Goal: Use online tool/utility: Utilize a website feature to perform a specific function

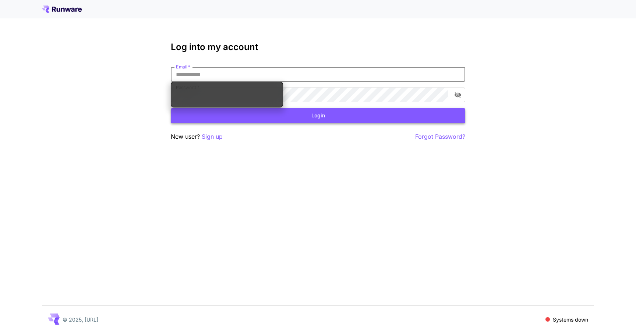
type input "**********"
click at [316, 117] on button "Login" at bounding box center [318, 115] width 295 height 15
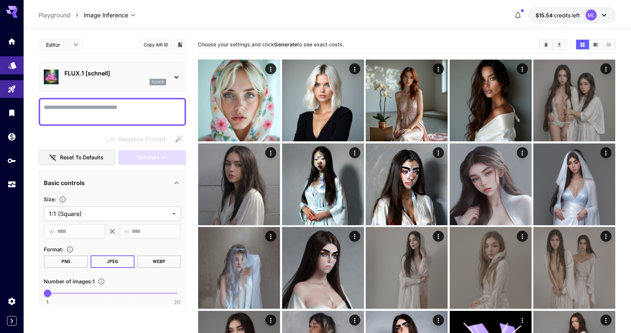
click at [11, 69] on link at bounding box center [12, 65] width 24 height 18
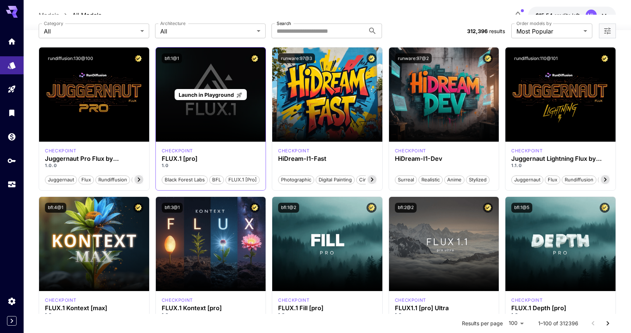
scroll to position [44, 0]
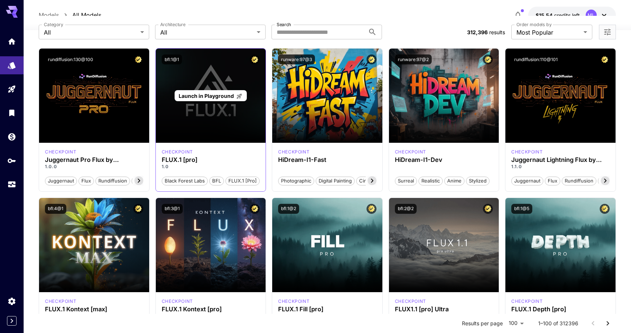
click at [210, 94] on span "Launch in Playground" at bounding box center [206, 96] width 55 height 6
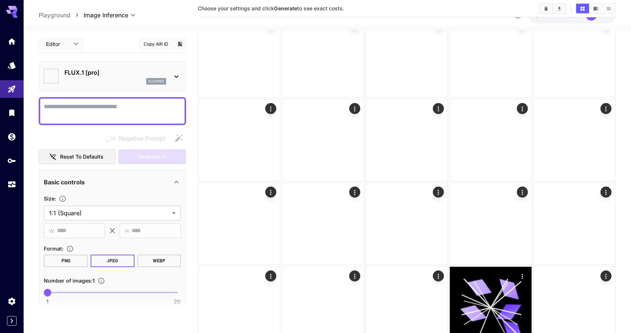
type input "**"
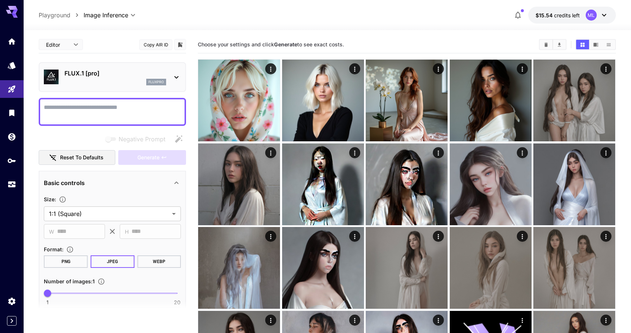
click at [90, 118] on textarea "Negative Prompt" at bounding box center [112, 112] width 137 height 18
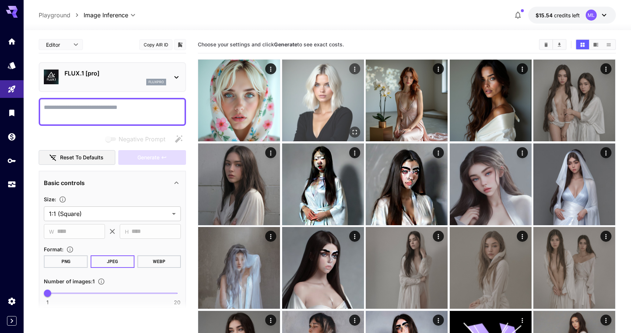
click at [357, 130] on icon "Open in fullscreen" at bounding box center [354, 132] width 7 height 7
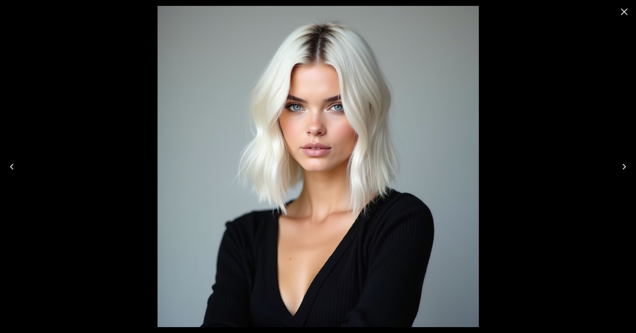
click at [323, 104] on img at bounding box center [319, 167] width 322 height 322
click at [625, 12] on icon "Close" at bounding box center [624, 11] width 7 height 7
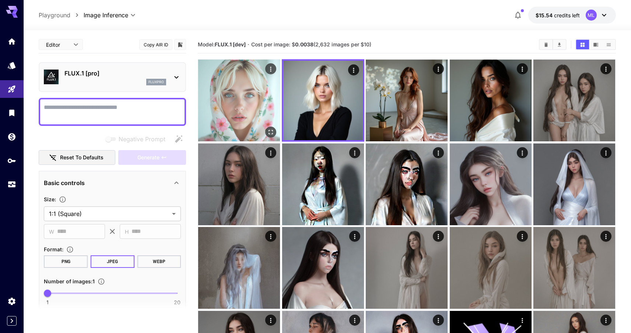
click at [271, 134] on icon "Open in fullscreen" at bounding box center [270, 132] width 7 height 7
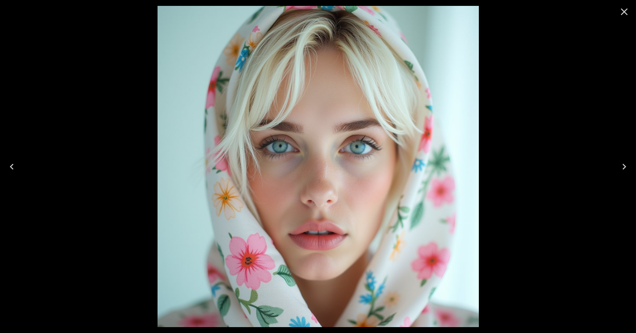
click at [624, 13] on icon "Close" at bounding box center [624, 11] width 7 height 7
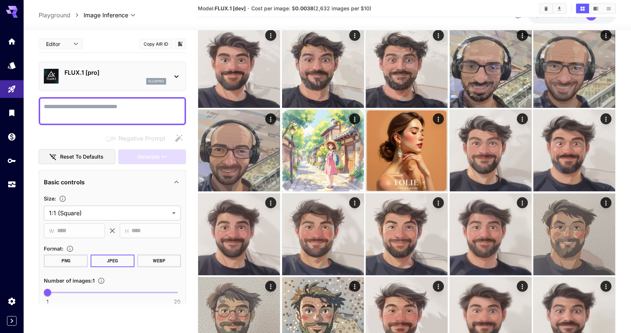
scroll to position [1255, 0]
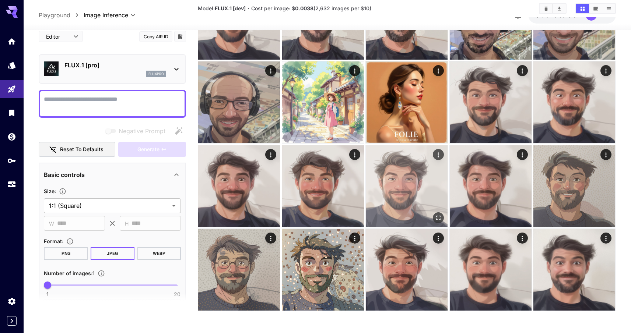
click at [401, 194] on img at bounding box center [407, 186] width 82 height 82
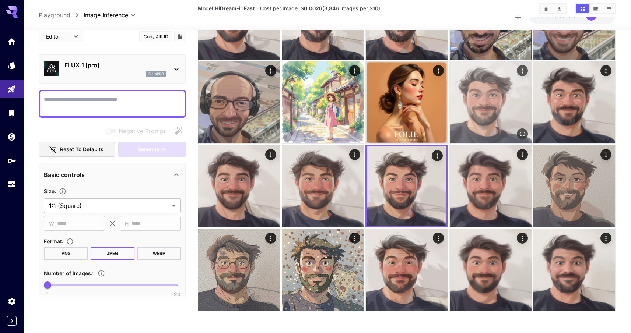
click at [493, 113] on img at bounding box center [491, 103] width 82 height 82
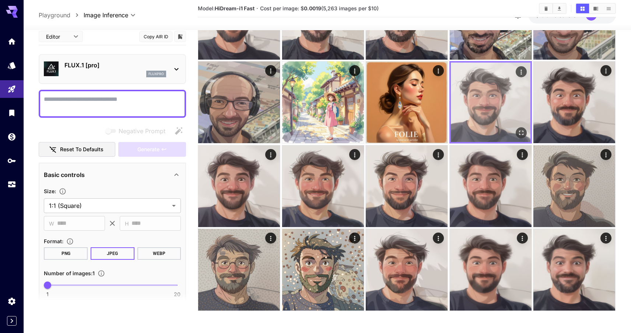
click at [519, 131] on icon "Open in fullscreen" at bounding box center [520, 133] width 7 height 7
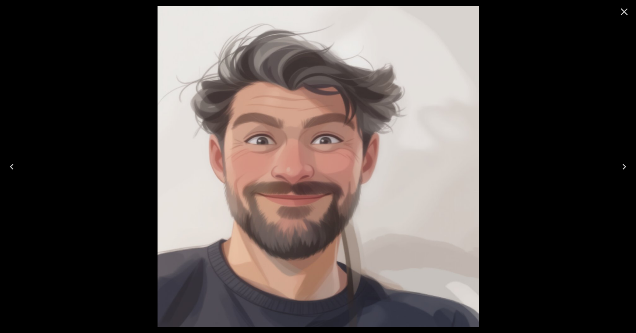
click at [623, 13] on icon "Close" at bounding box center [624, 11] width 7 height 7
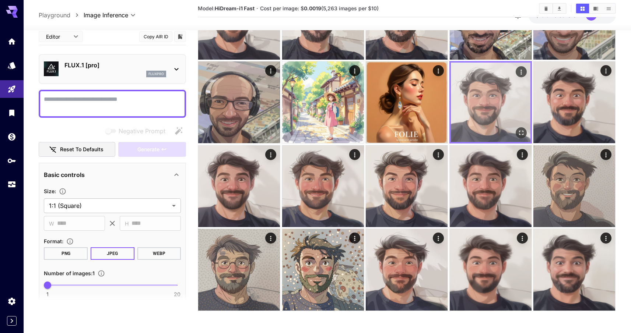
click at [489, 86] on img at bounding box center [491, 103] width 80 height 80
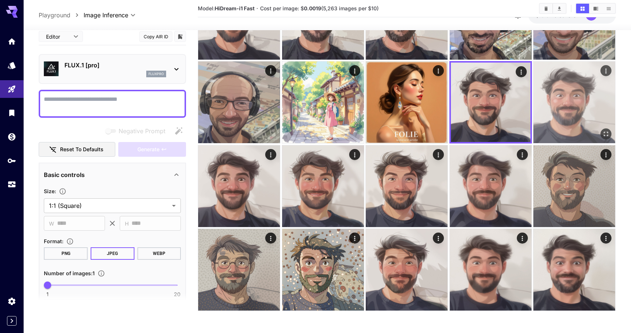
click at [577, 86] on img at bounding box center [574, 103] width 82 height 82
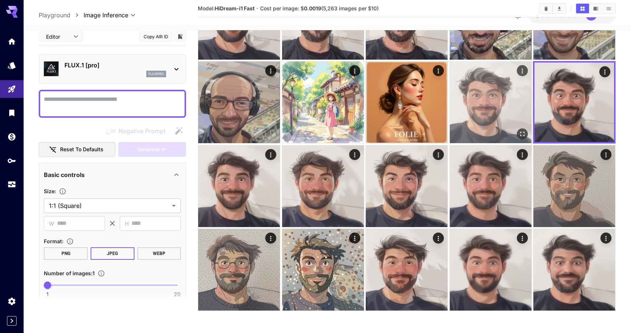
click at [506, 91] on img at bounding box center [491, 103] width 82 height 82
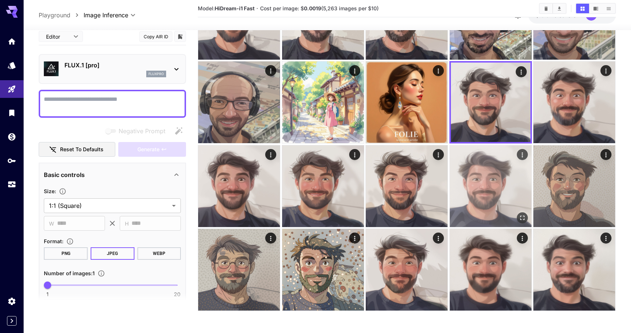
click at [474, 171] on img at bounding box center [491, 186] width 82 height 82
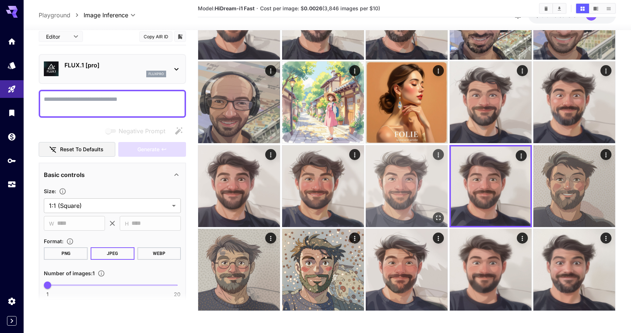
click at [418, 190] on img at bounding box center [407, 186] width 82 height 82
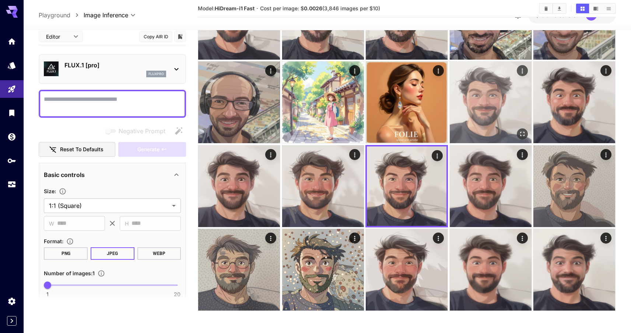
click at [501, 115] on img at bounding box center [491, 103] width 82 height 82
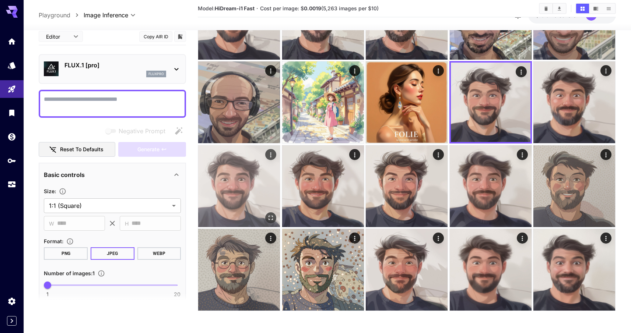
click at [219, 187] on img at bounding box center [239, 186] width 82 height 82
